Goal: Task Accomplishment & Management: Manage account settings

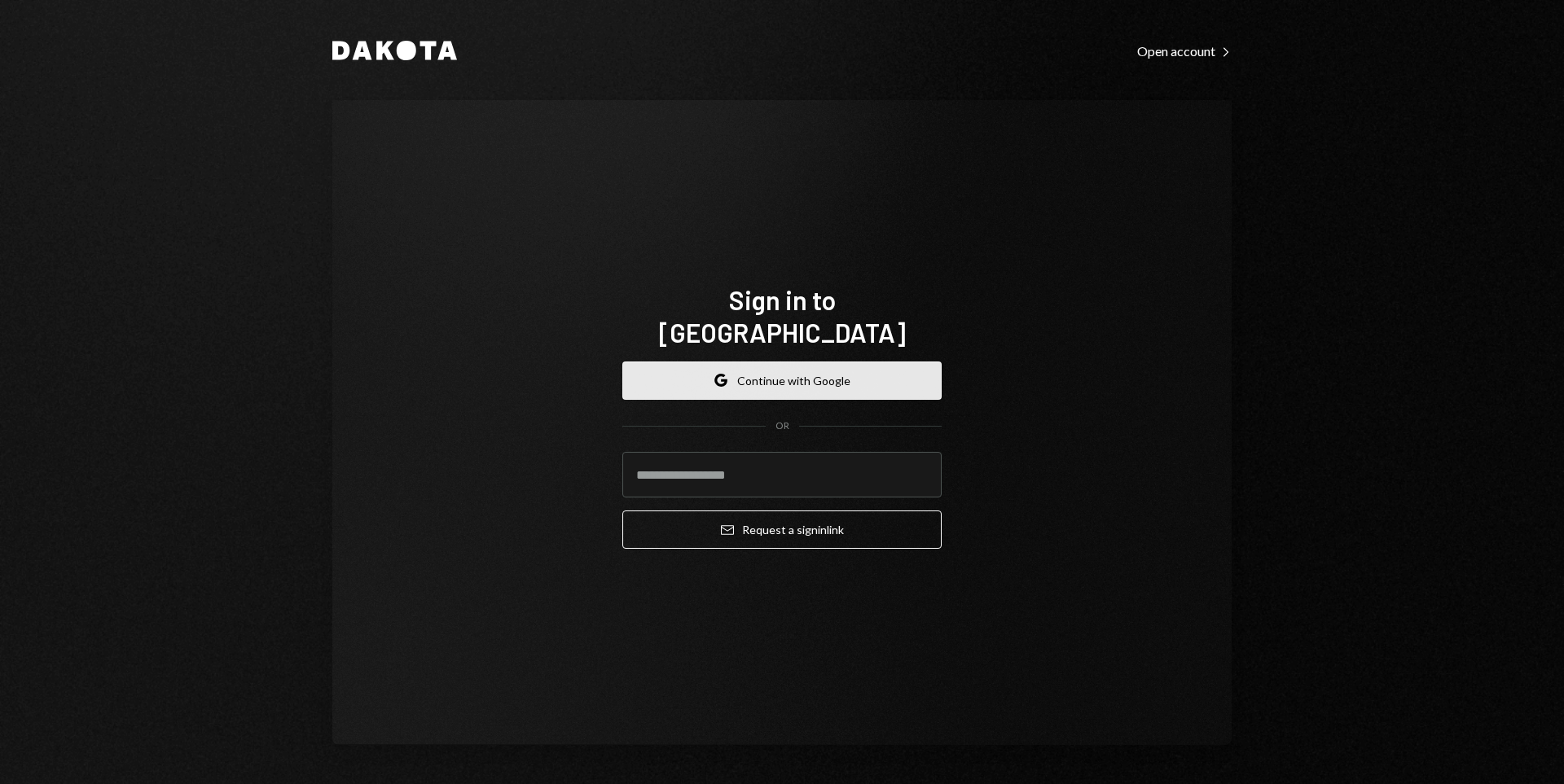
click at [835, 361] on button "Google Continue with Google" at bounding box center [782, 380] width 319 height 38
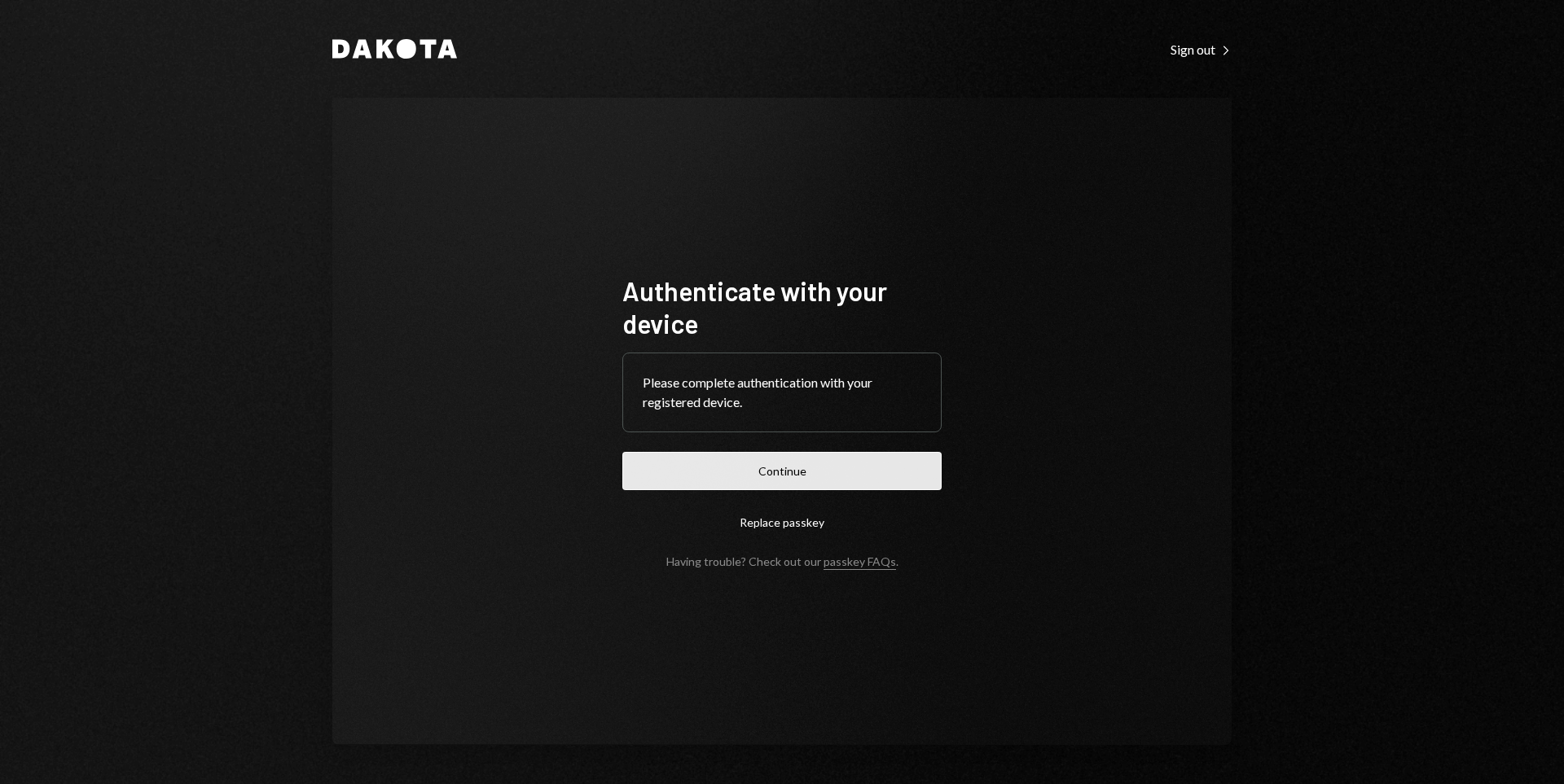
click at [691, 480] on button "Continue" at bounding box center [782, 471] width 319 height 38
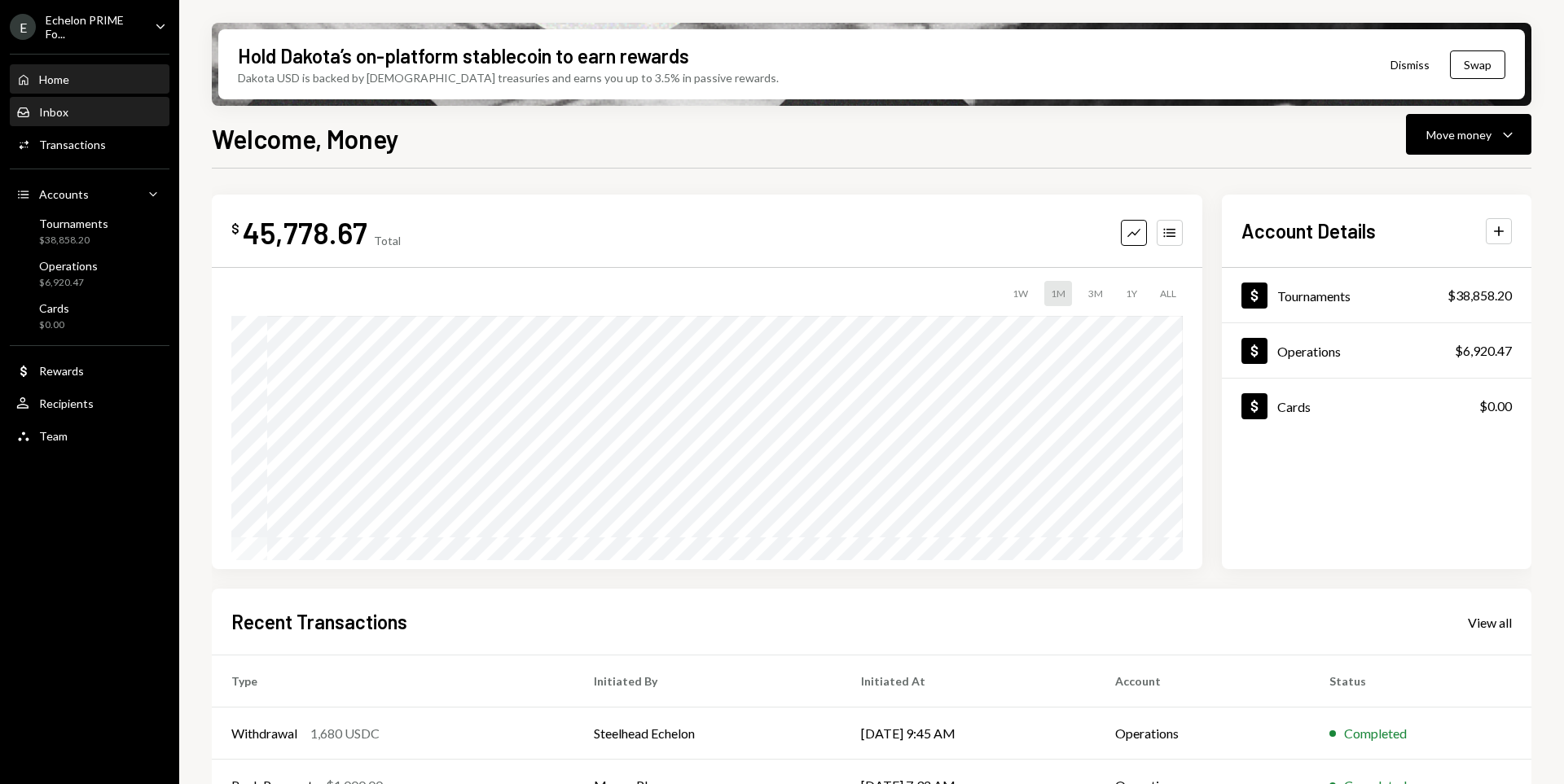
click at [112, 115] on div "Inbox Inbox" at bounding box center [89, 112] width 146 height 14
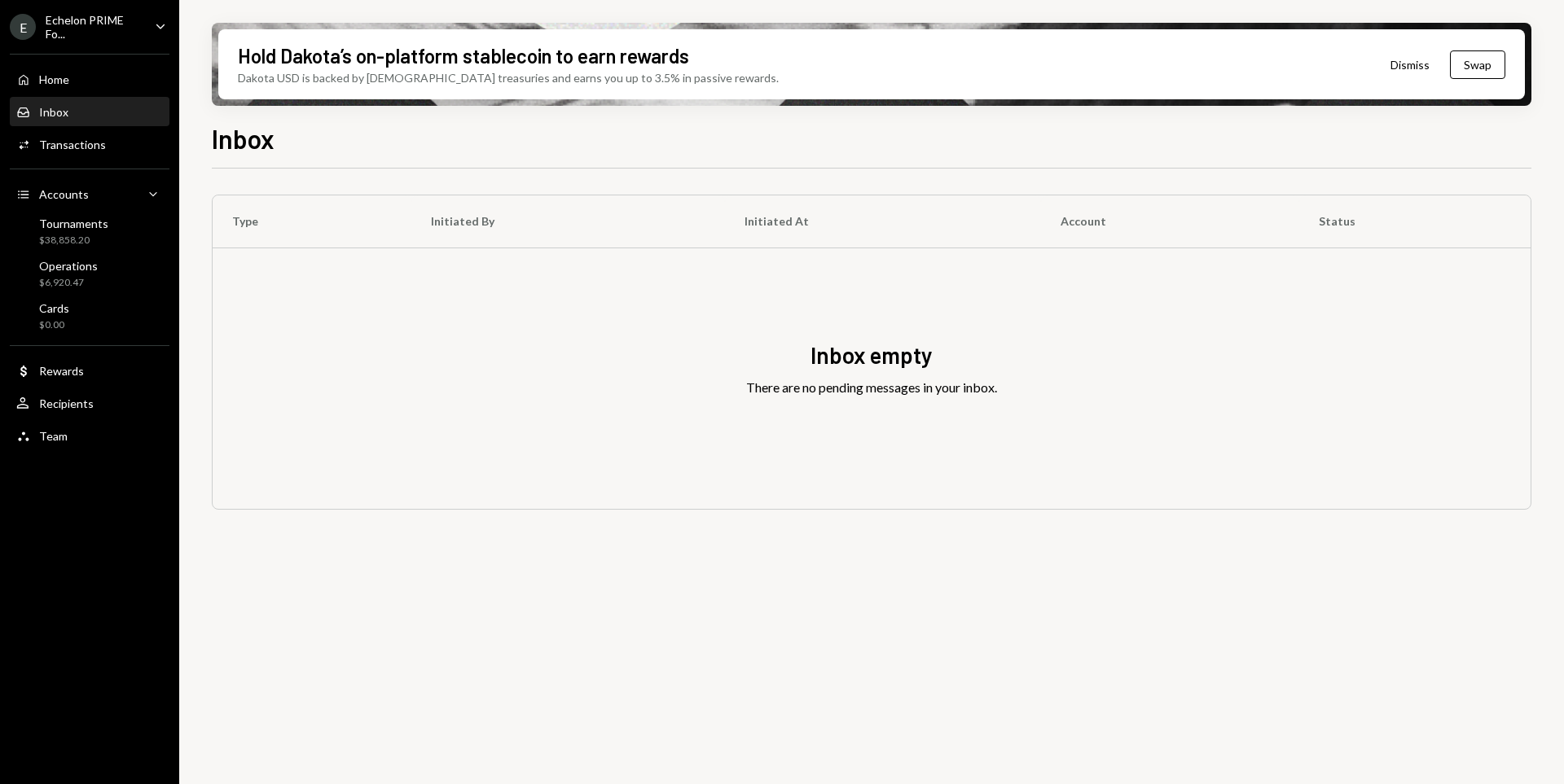
drag, startPoint x: 602, startPoint y: 543, endPoint x: 522, endPoint y: 508, distance: 87.3
click at [567, 550] on div "Type Initiated By Initiated At Account Status Inbox empty There are no pending …" at bounding box center [871, 485] width 1320 height 634
